Goal: Task Accomplishment & Management: Manage account settings

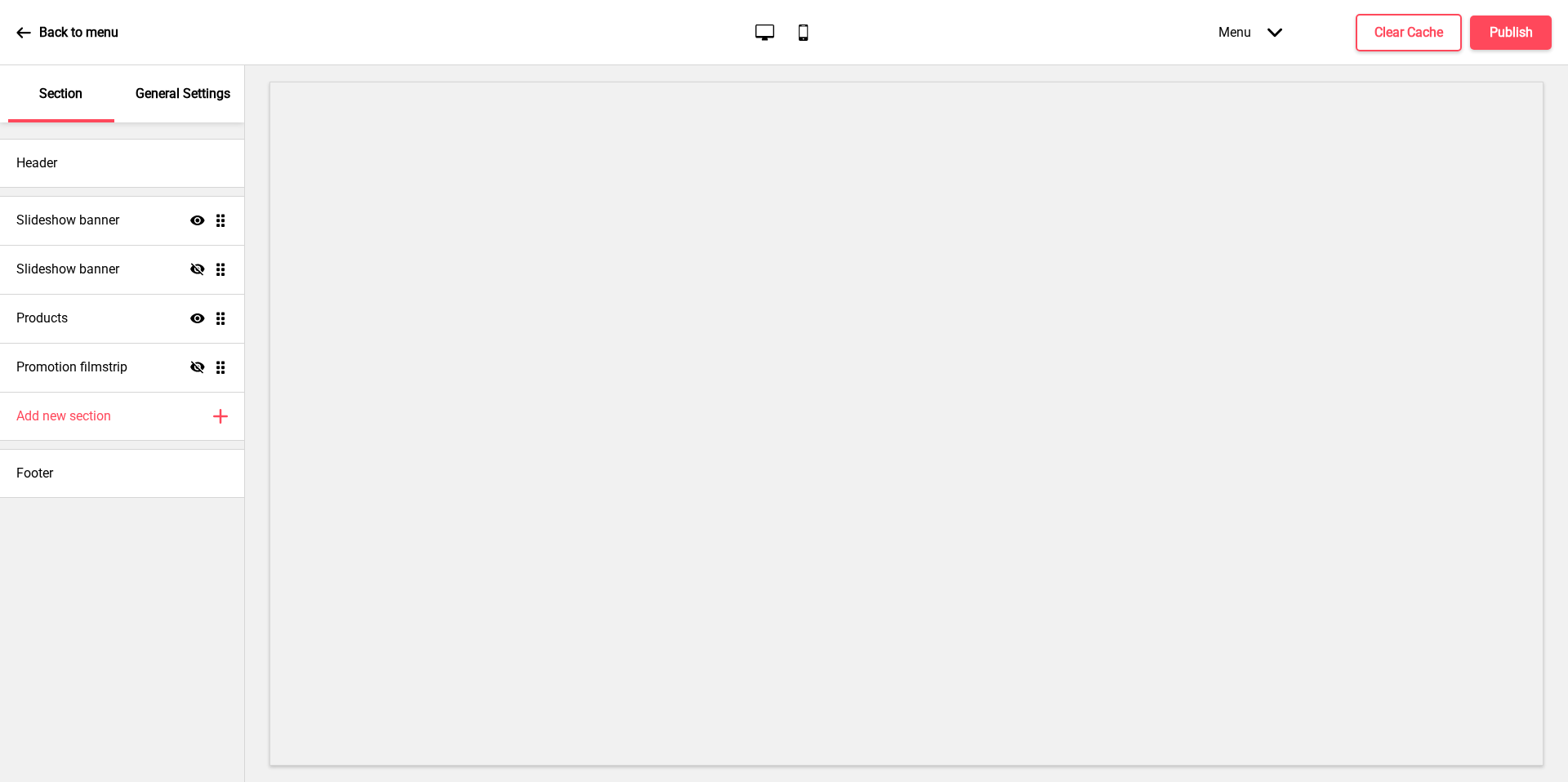
click at [199, 104] on div "General Settings" at bounding box center [184, 94] width 106 height 57
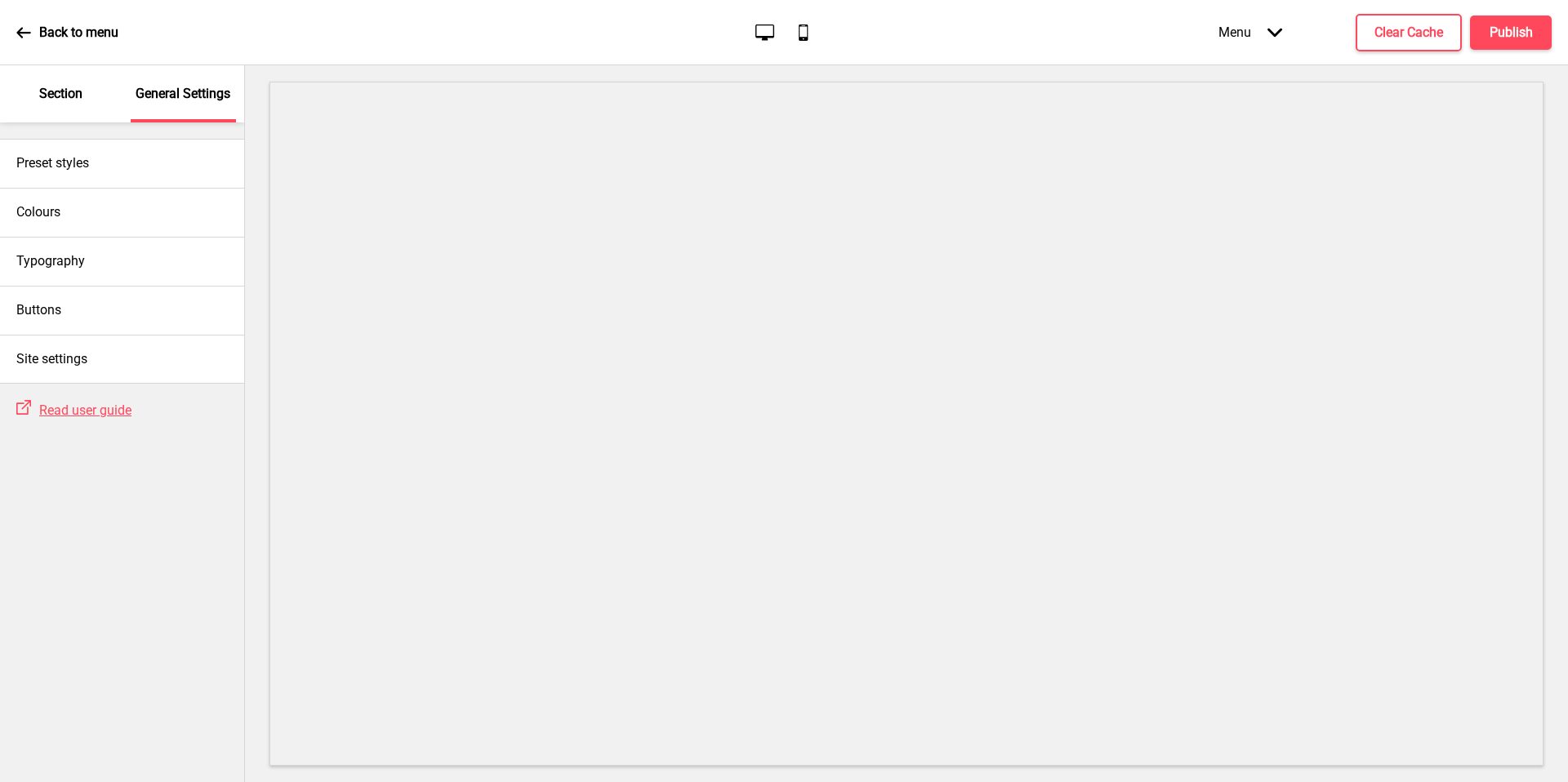
click at [114, 356] on div "Site settings" at bounding box center [122, 359] width 245 height 49
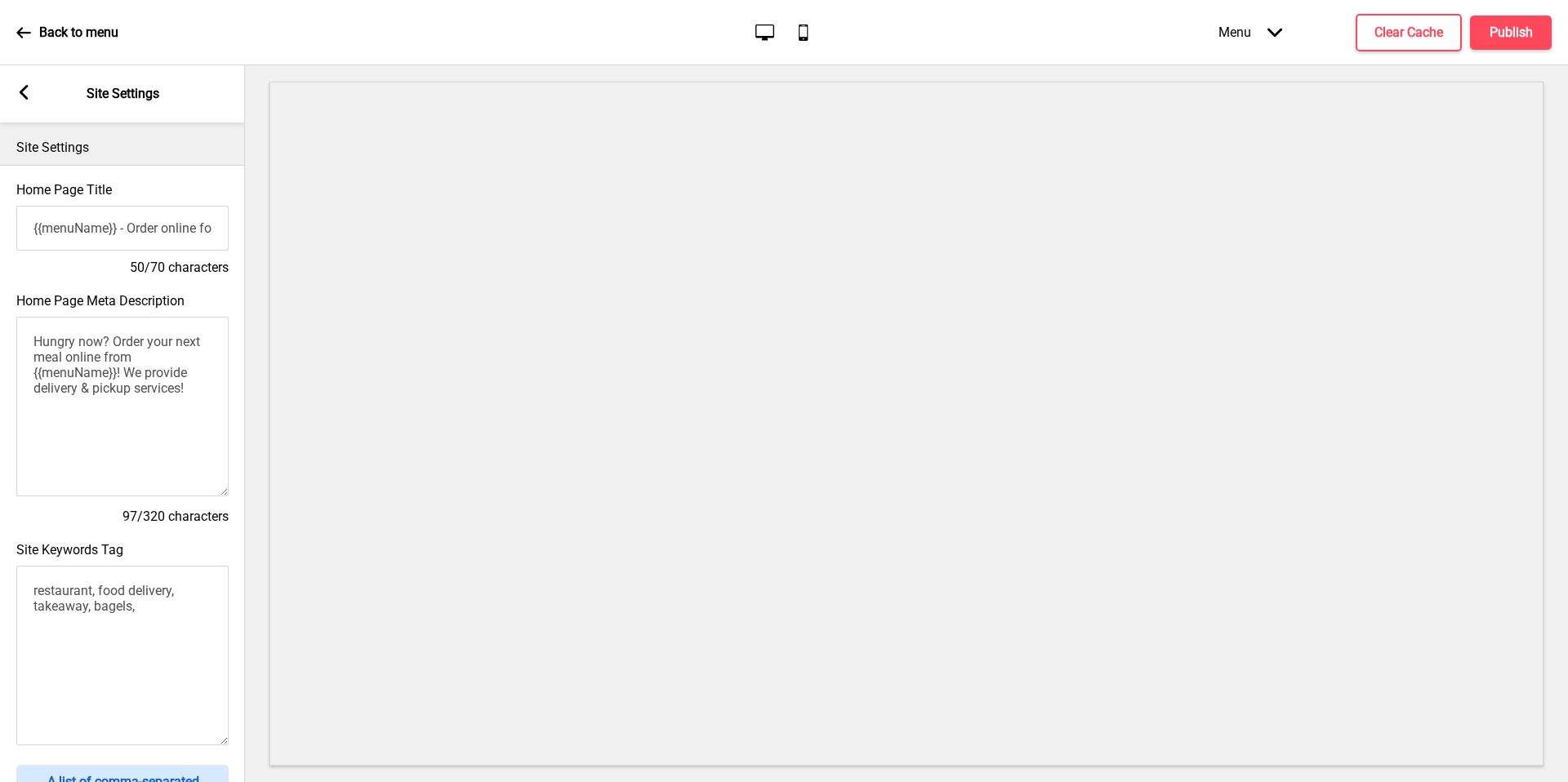
scroll to position [523, 0]
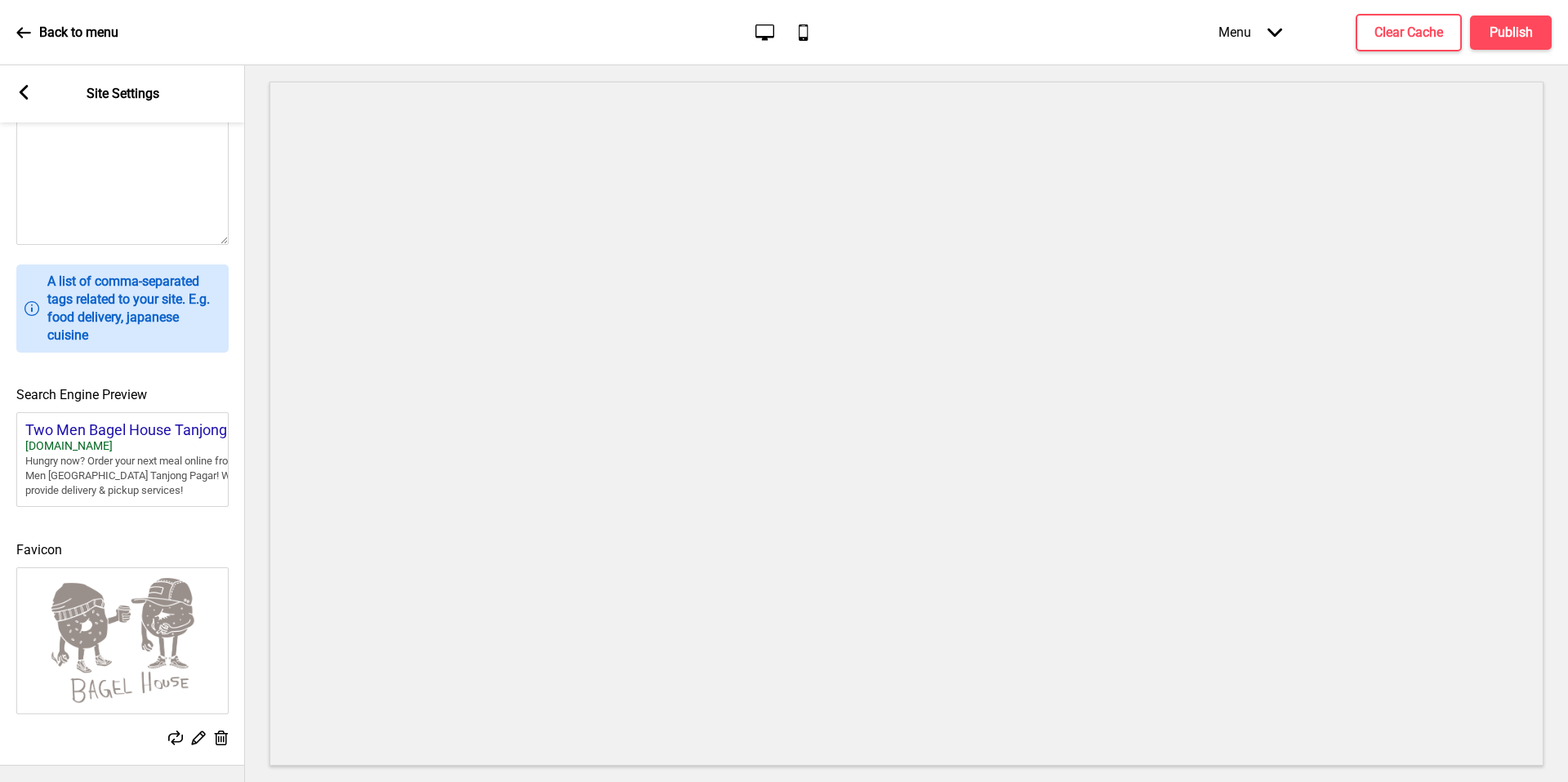
drag, startPoint x: 0, startPoint y: 0, endPoint x: 216, endPoint y: 730, distance: 761.3
click at [216, 731] on icon at bounding box center [221, 738] width 14 height 14
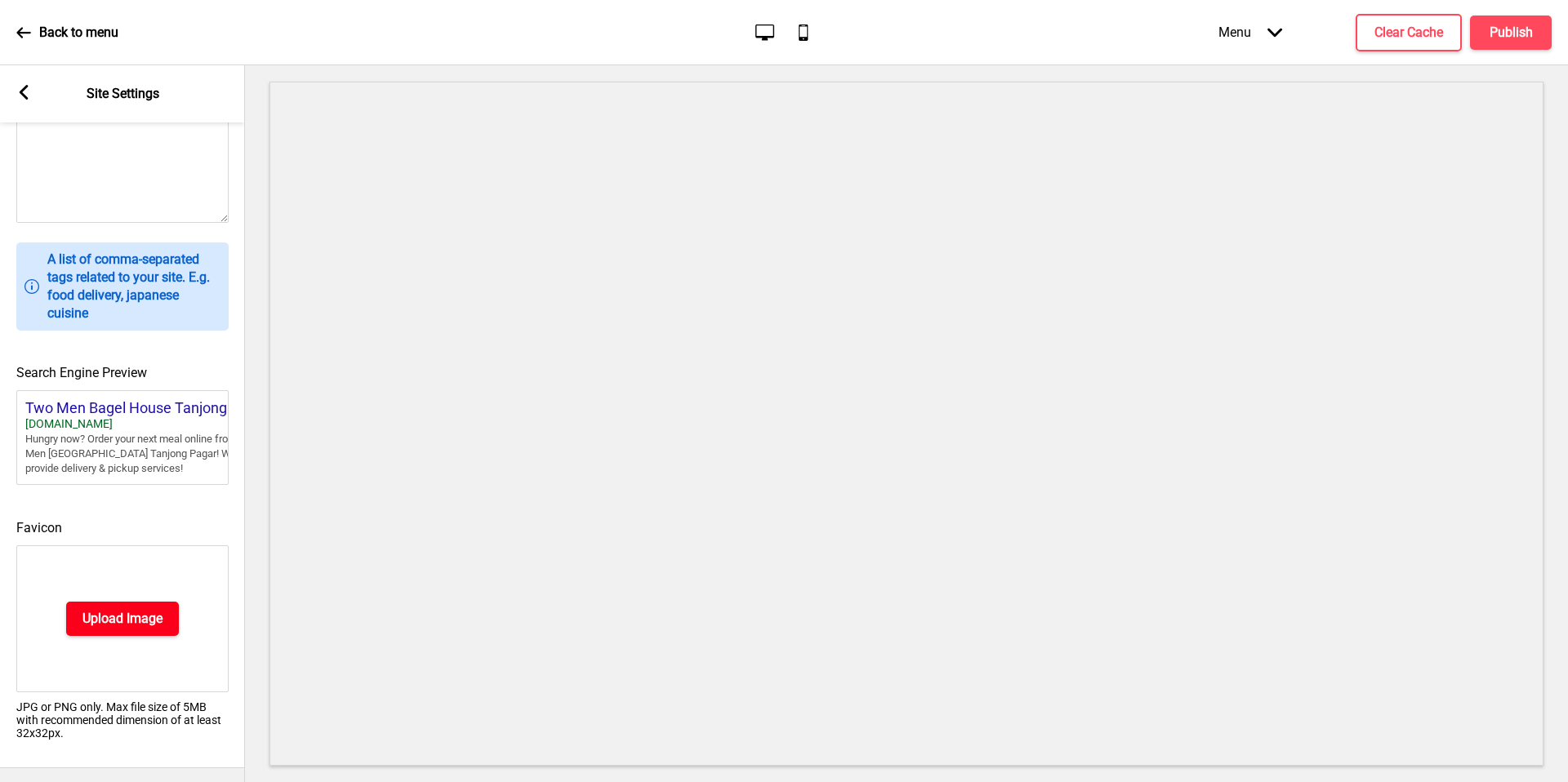
click at [147, 636] on button "Upload Image" at bounding box center [122, 619] width 113 height 34
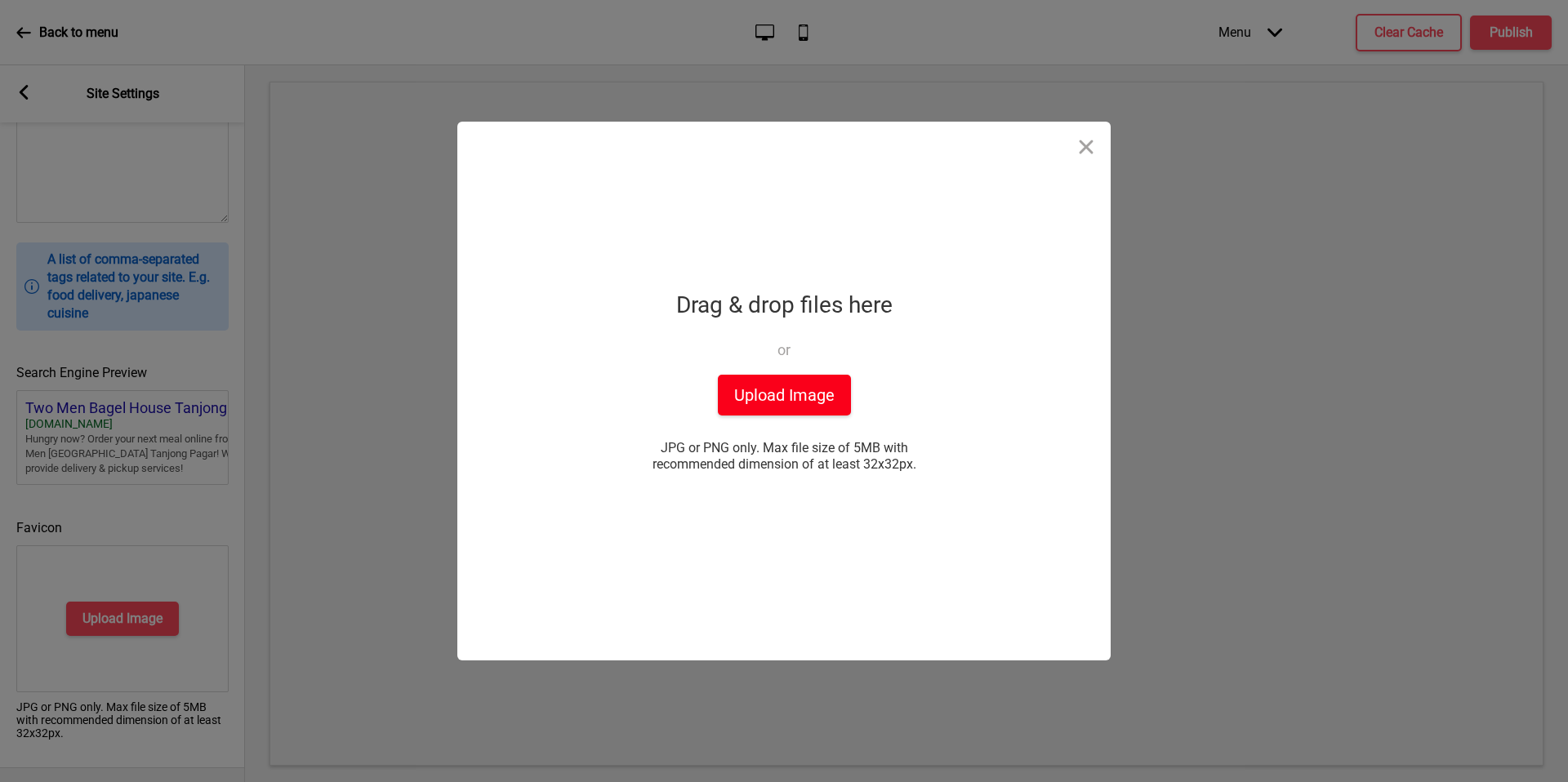
click at [770, 391] on button "Upload Image" at bounding box center [784, 395] width 133 height 41
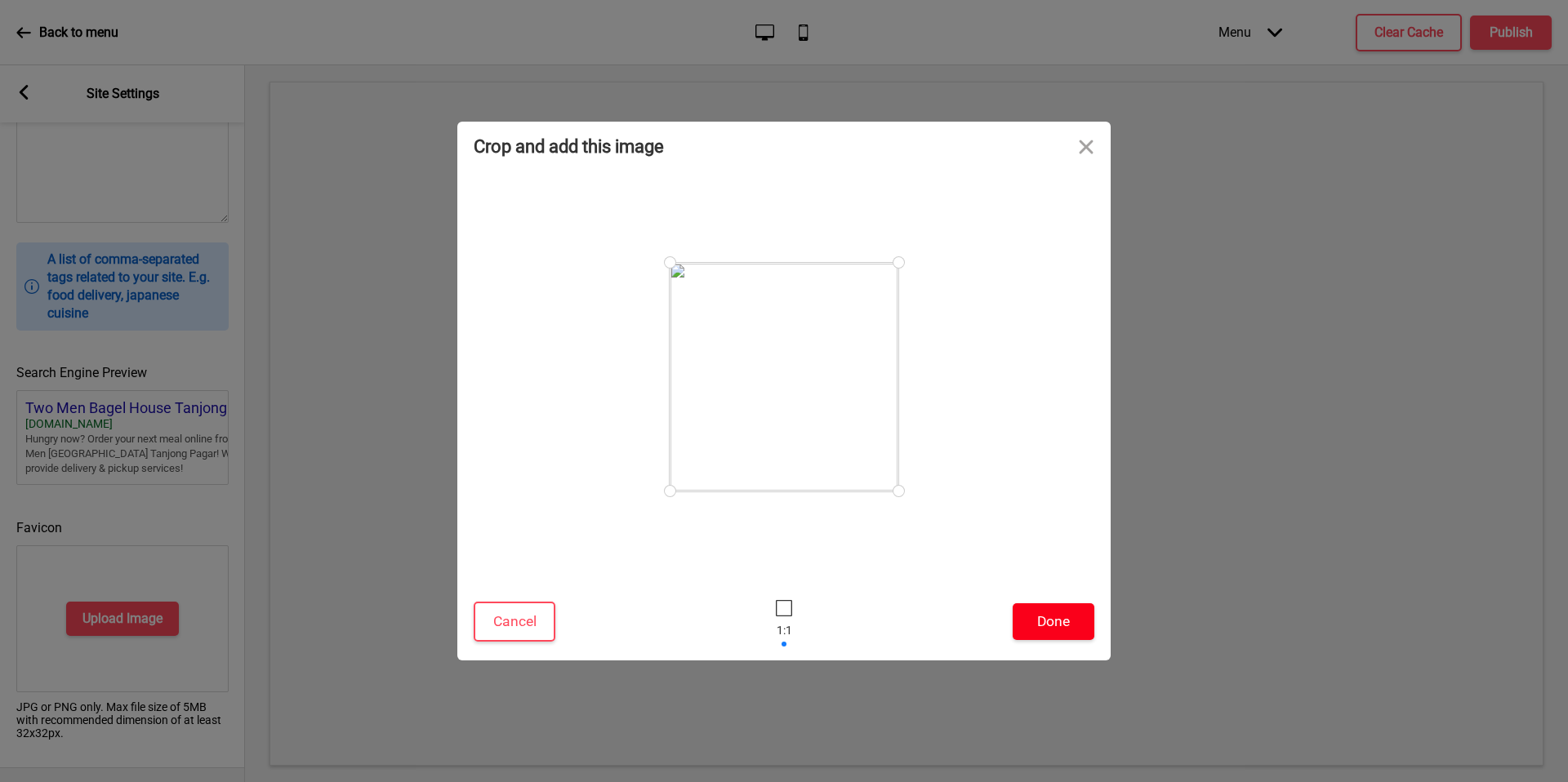
click at [1071, 613] on button "Done" at bounding box center [1053, 622] width 81 height 37
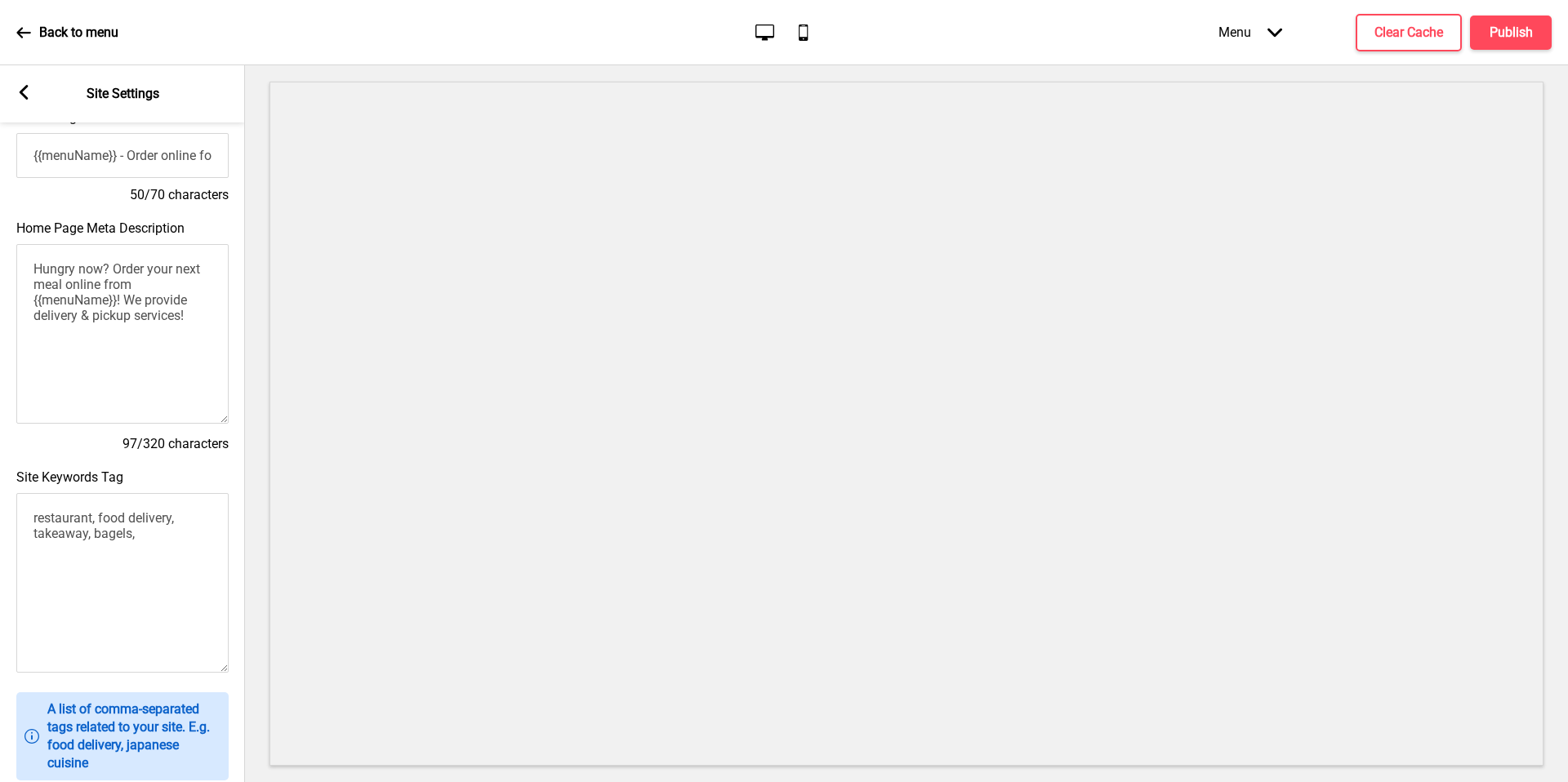
scroll to position [0, 0]
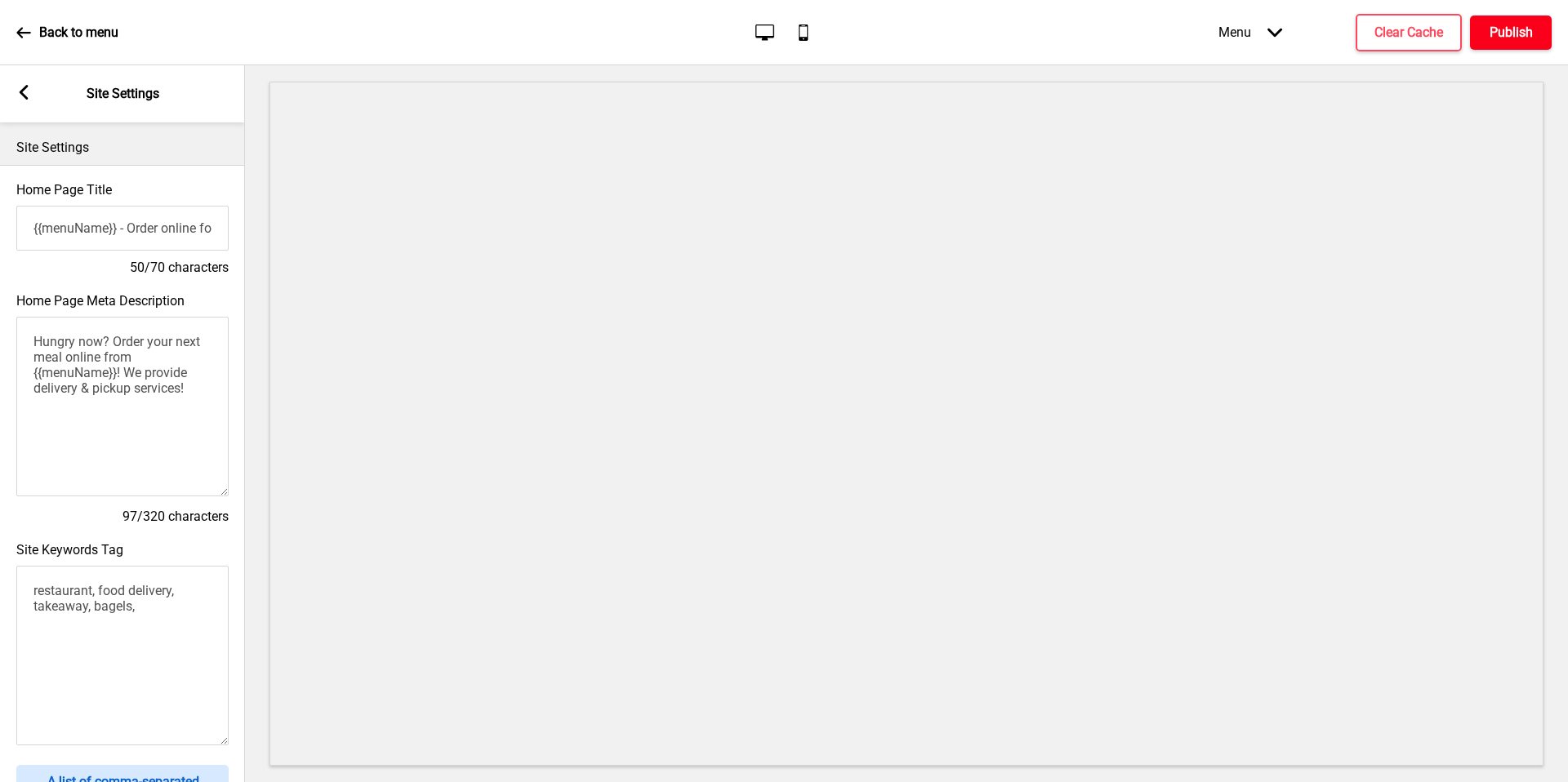
click at [1474, 37] on button "Publish" at bounding box center [1510, 32] width 81 height 34
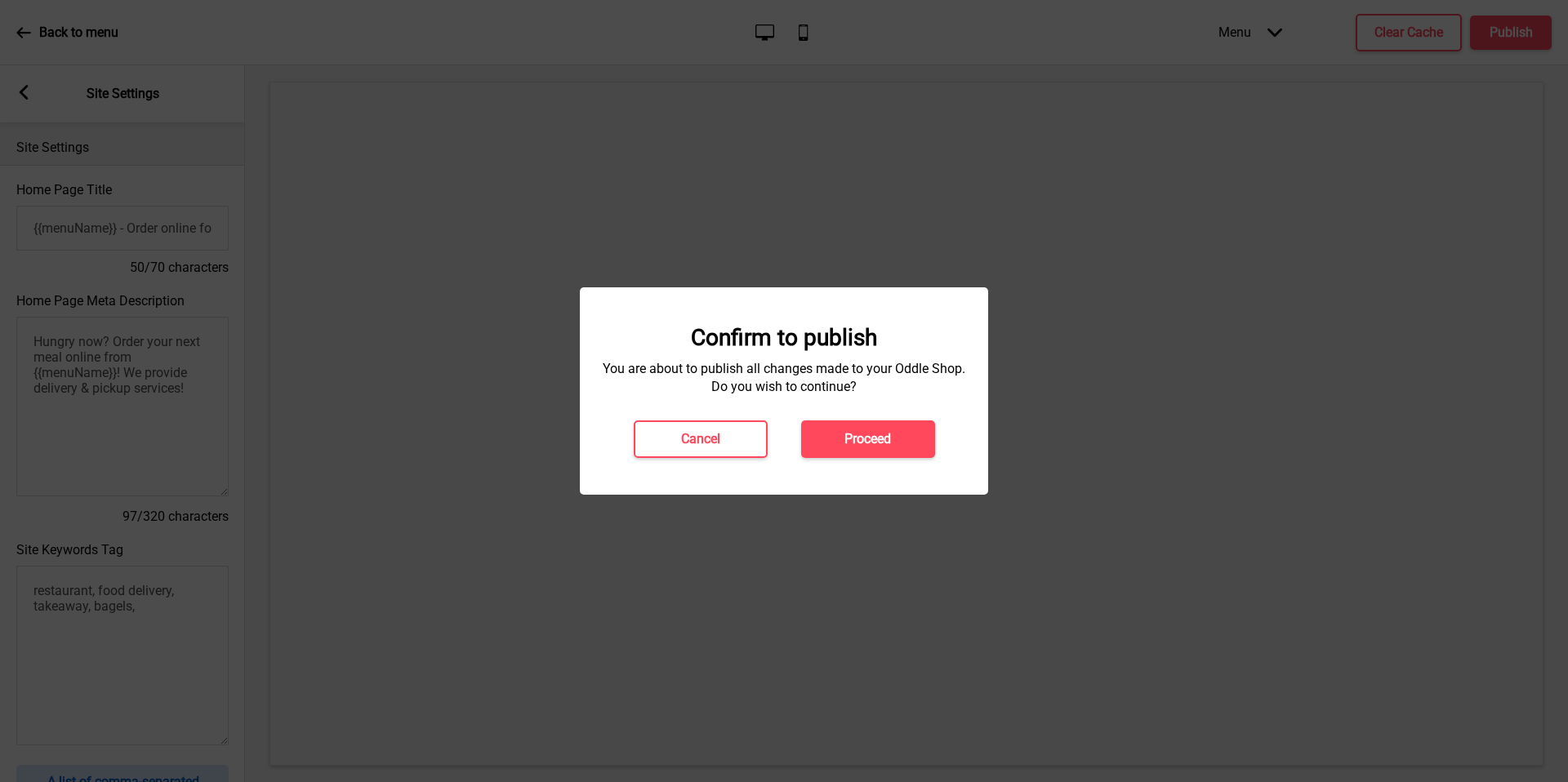
drag, startPoint x: 1474, startPoint y: 37, endPoint x: 933, endPoint y: 460, distance: 686.7
click at [933, 460] on div "Confirm to publish You are about to publish all changes made to your Oddle Shop…" at bounding box center [784, 391] width 408 height 208
click at [891, 439] on h4 "Proceed" at bounding box center [867, 439] width 46 height 18
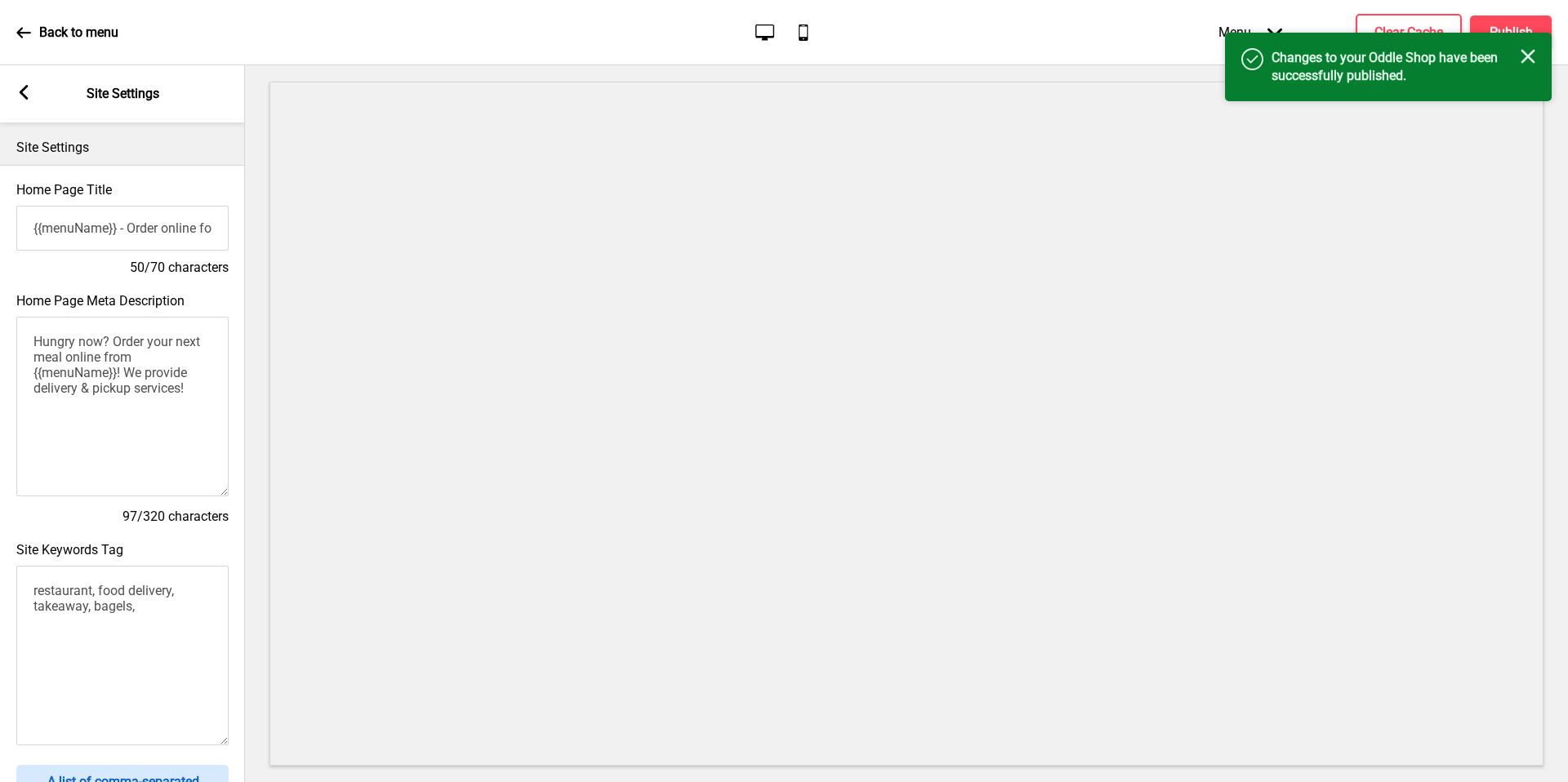
click at [29, 93] on rect at bounding box center [23, 92] width 15 height 14
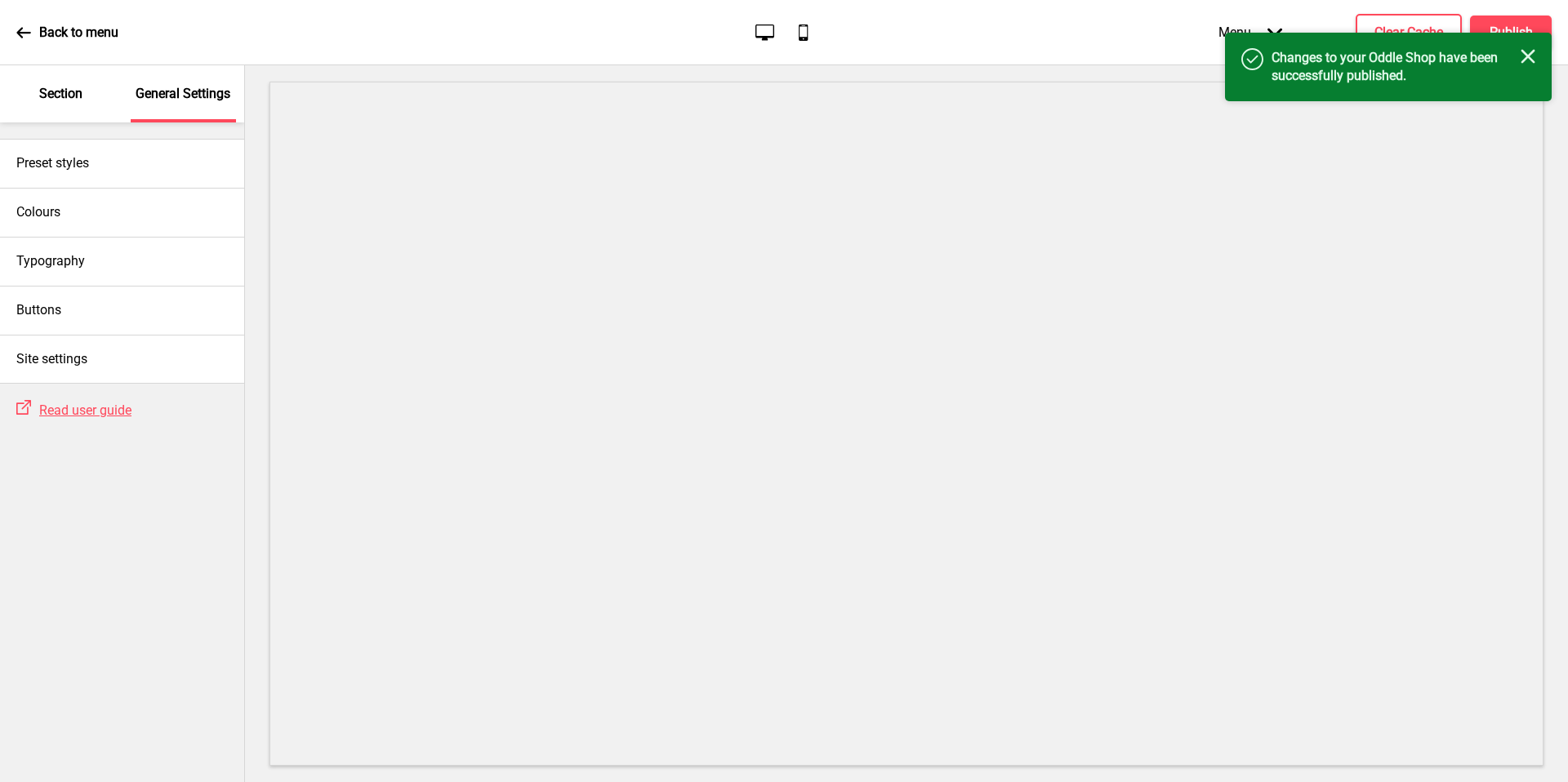
click at [86, 73] on div "Section" at bounding box center [61, 94] width 106 height 57
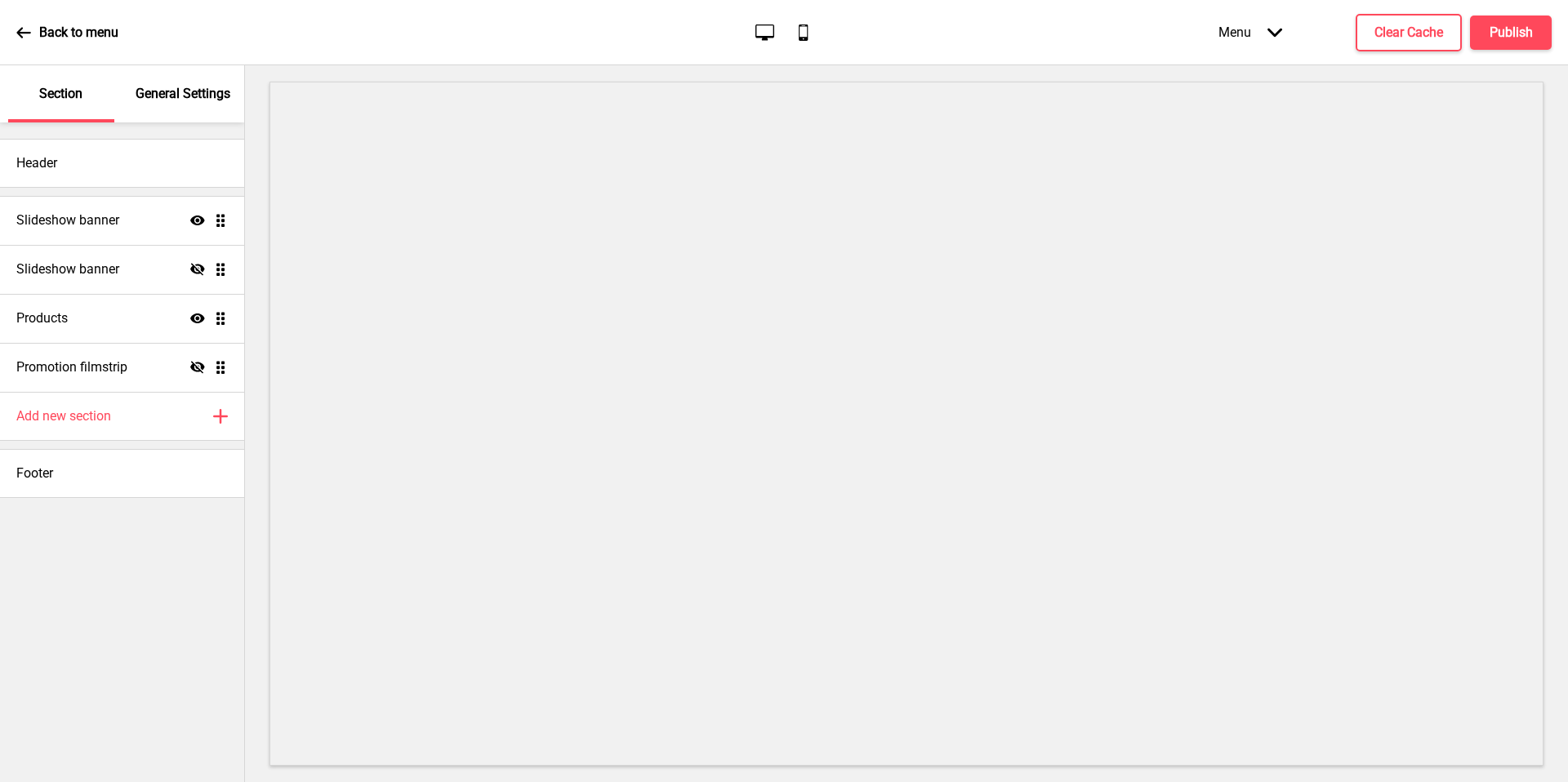
click at [118, 164] on div "Header" at bounding box center [122, 163] width 245 height 49
select select "Cabin"
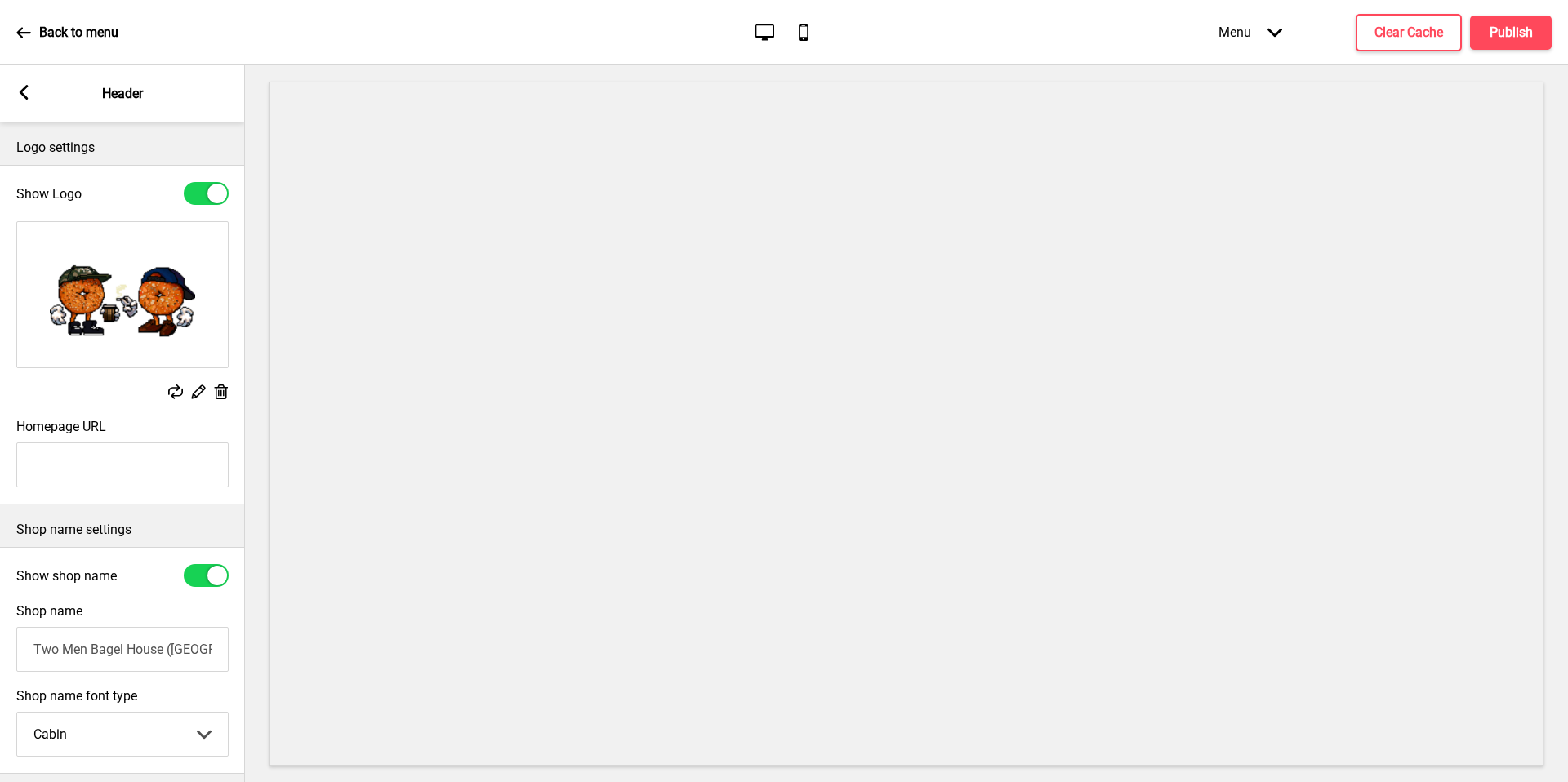
click at [23, 98] on icon at bounding box center [23, 92] width 9 height 14
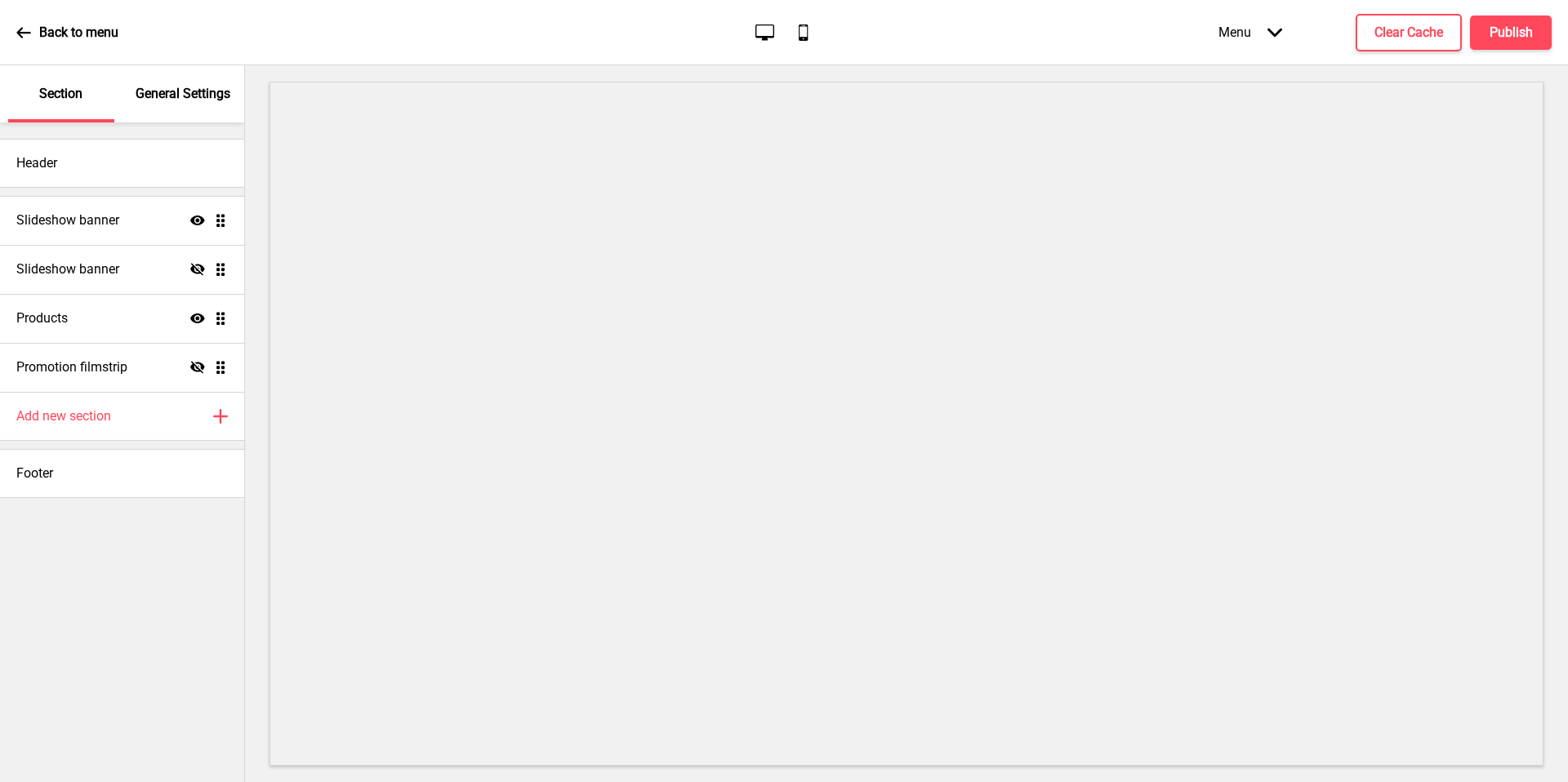
drag, startPoint x: 23, startPoint y: 98, endPoint x: 100, endPoint y: 35, distance: 99.5
click at [100, 35] on p "Back to menu" at bounding box center [79, 32] width 79 height 18
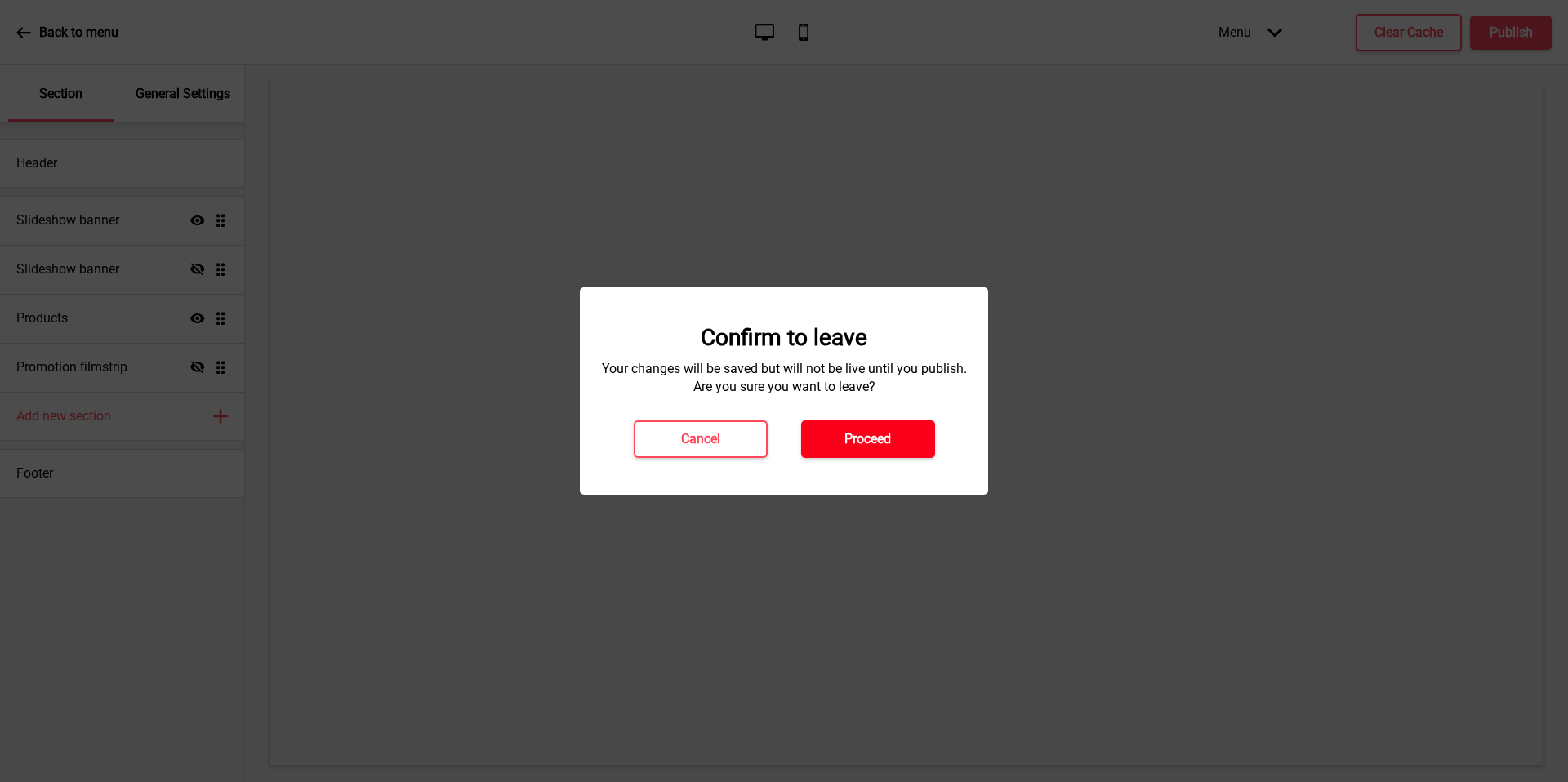
drag, startPoint x: 100, startPoint y: 35, endPoint x: 878, endPoint y: 433, distance: 873.9
click at [878, 433] on h4 "Proceed" at bounding box center [867, 439] width 46 height 18
